Goal: Task Accomplishment & Management: Manage account settings

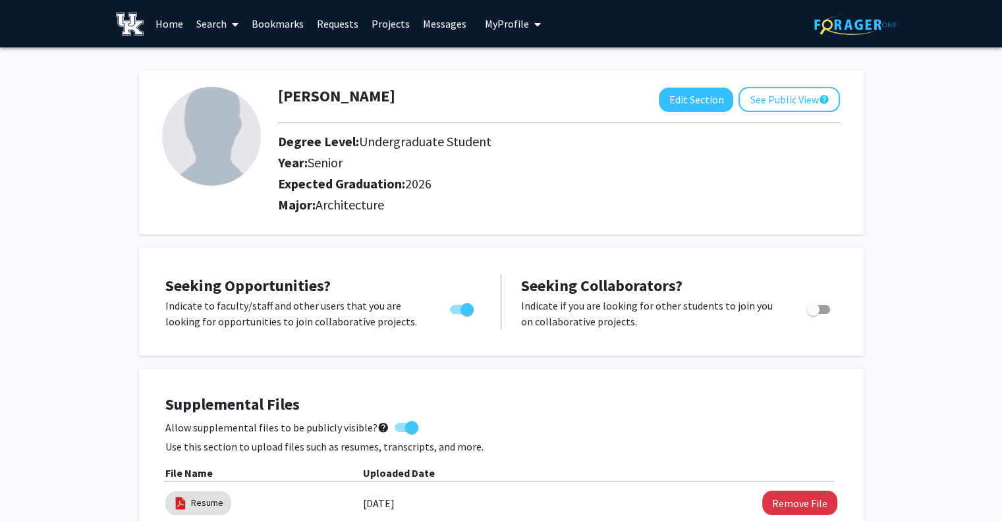
drag, startPoint x: 232, startPoint y: 138, endPoint x: 242, endPoint y: 136, distance: 9.3
click at [232, 136] on img at bounding box center [211, 136] width 99 height 99
click at [703, 110] on button "Edit Section" at bounding box center [696, 100] width 74 height 24
select select "senior"
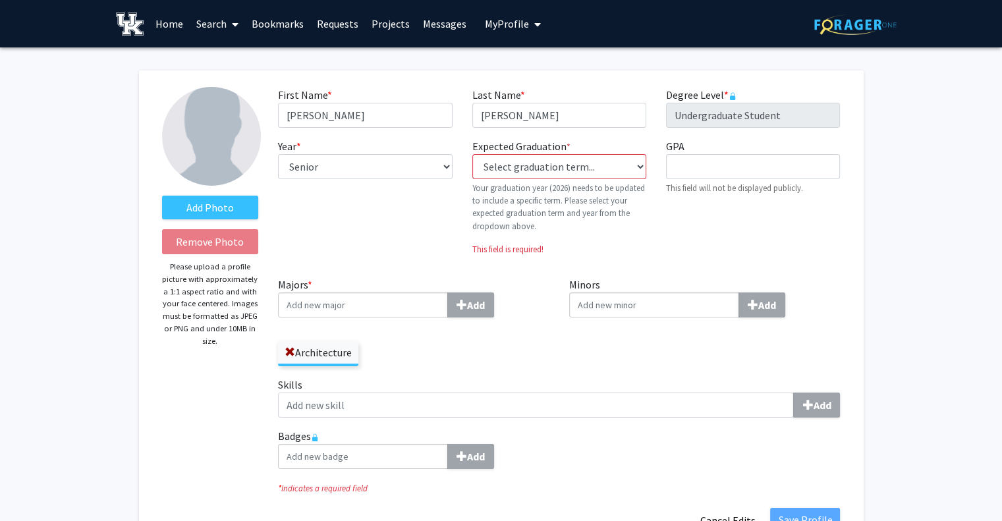
click at [190, 169] on img at bounding box center [211, 136] width 99 height 99
click at [207, 202] on label "Add Photo" at bounding box center [210, 208] width 97 height 24
click at [0, 0] on input "Add Photo" at bounding box center [0, 0] width 0 height 0
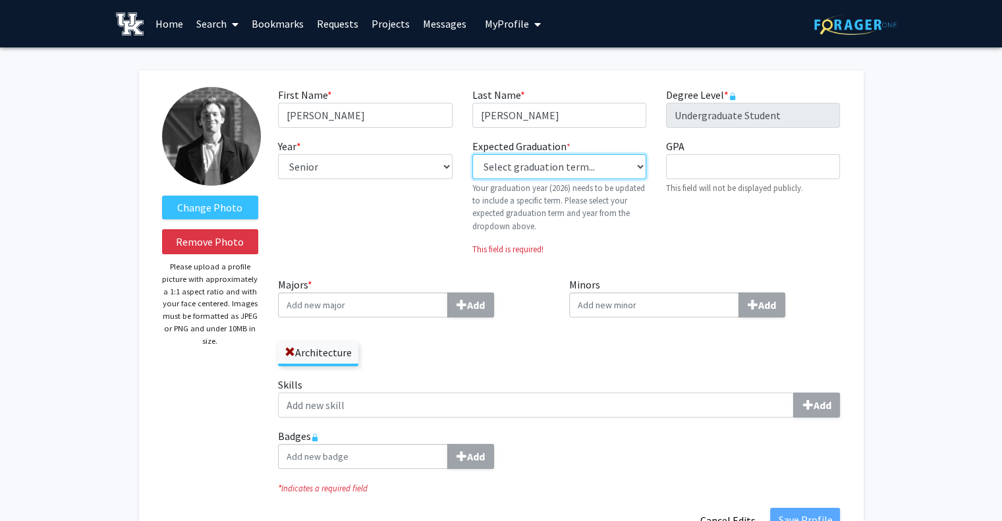
click at [601, 171] on select "Select graduation term... Previous: 2026 (Please select a specific term) Spring…" at bounding box center [559, 166] width 174 height 25
select select "34: spring_2026"
click at [472, 154] on select "Select graduation term... Previous: 2026 (Please select a specific term) Spring…" at bounding box center [559, 166] width 174 height 25
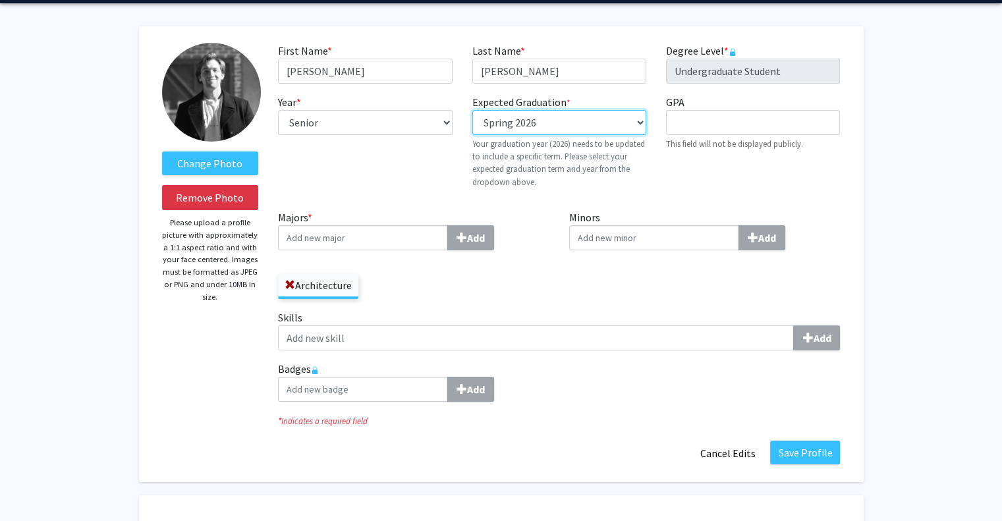
scroll to position [66, 0]
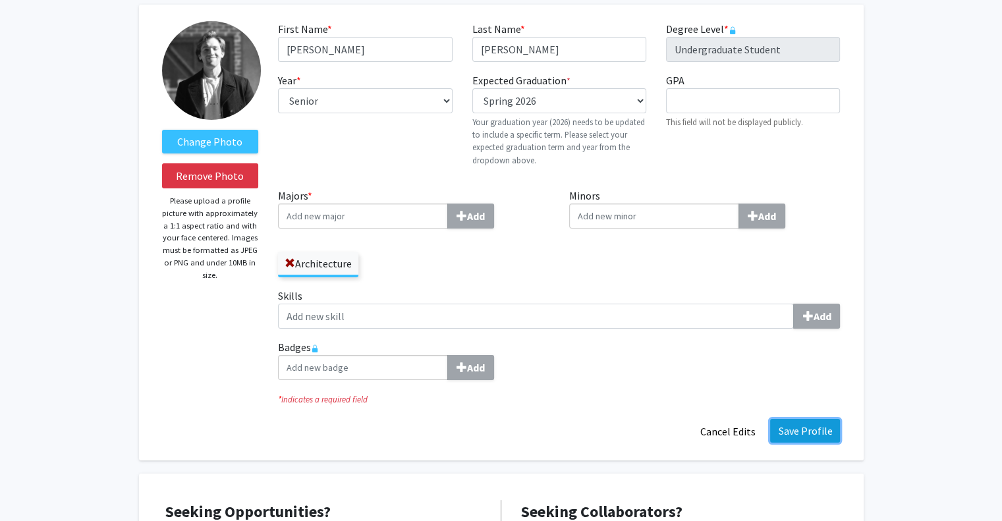
click at [823, 436] on button "Save Profile" at bounding box center [805, 431] width 70 height 24
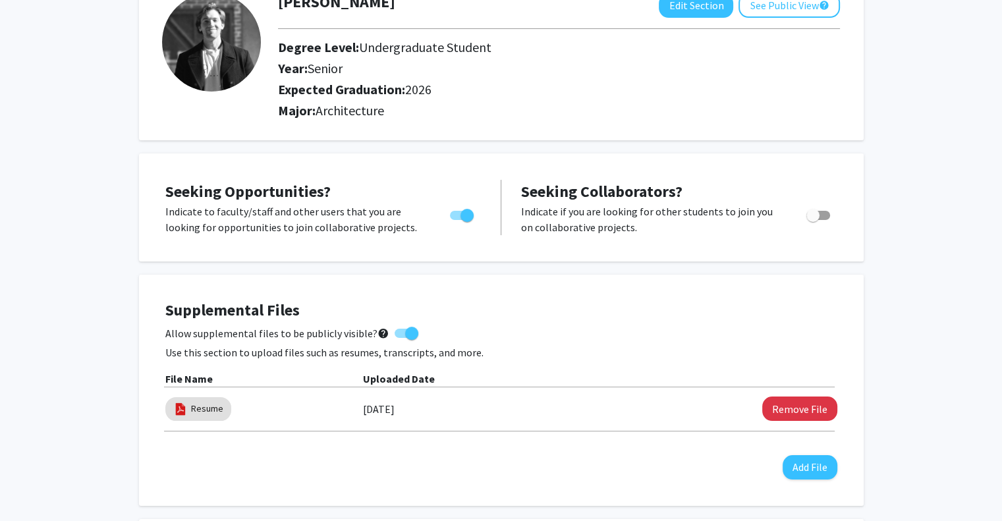
scroll to position [0, 0]
